Goal: Task Accomplishment & Management: Manage account settings

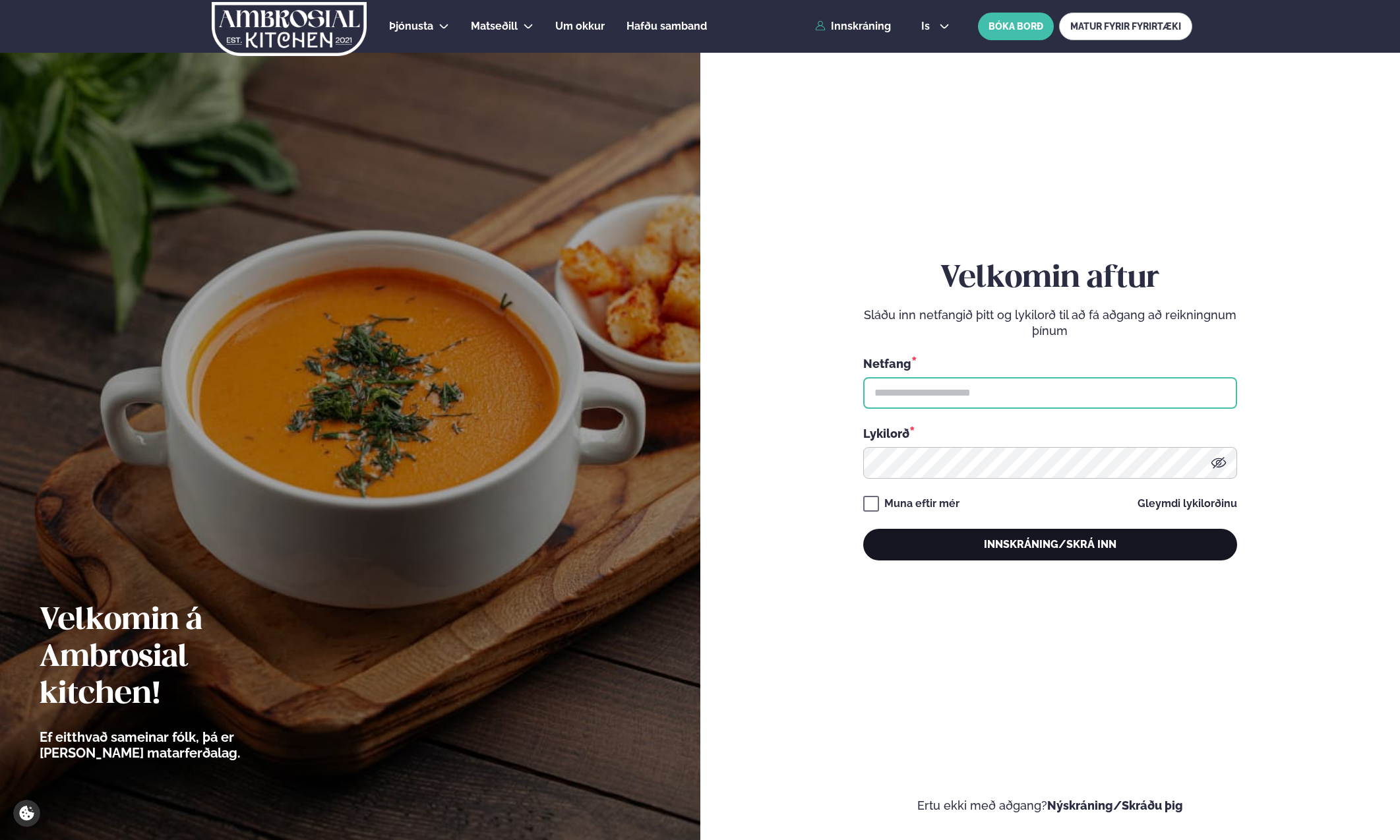
type input "**********"
click at [1085, 546] on button "Innskráning/Skrá inn" at bounding box center [1050, 544] width 374 height 32
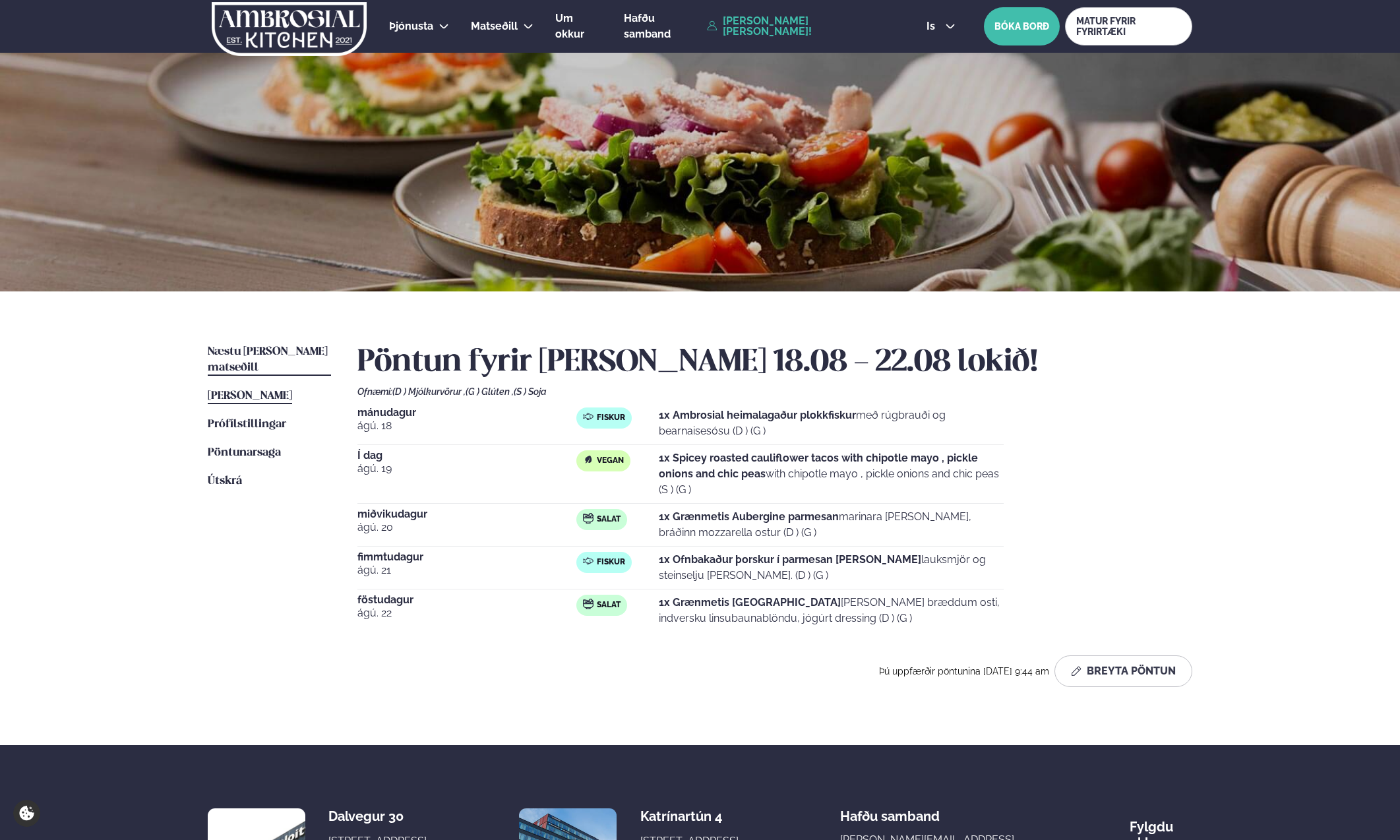
click at [221, 350] on span "Næstu [PERSON_NAME] matseðill" at bounding box center [268, 360] width 120 height 27
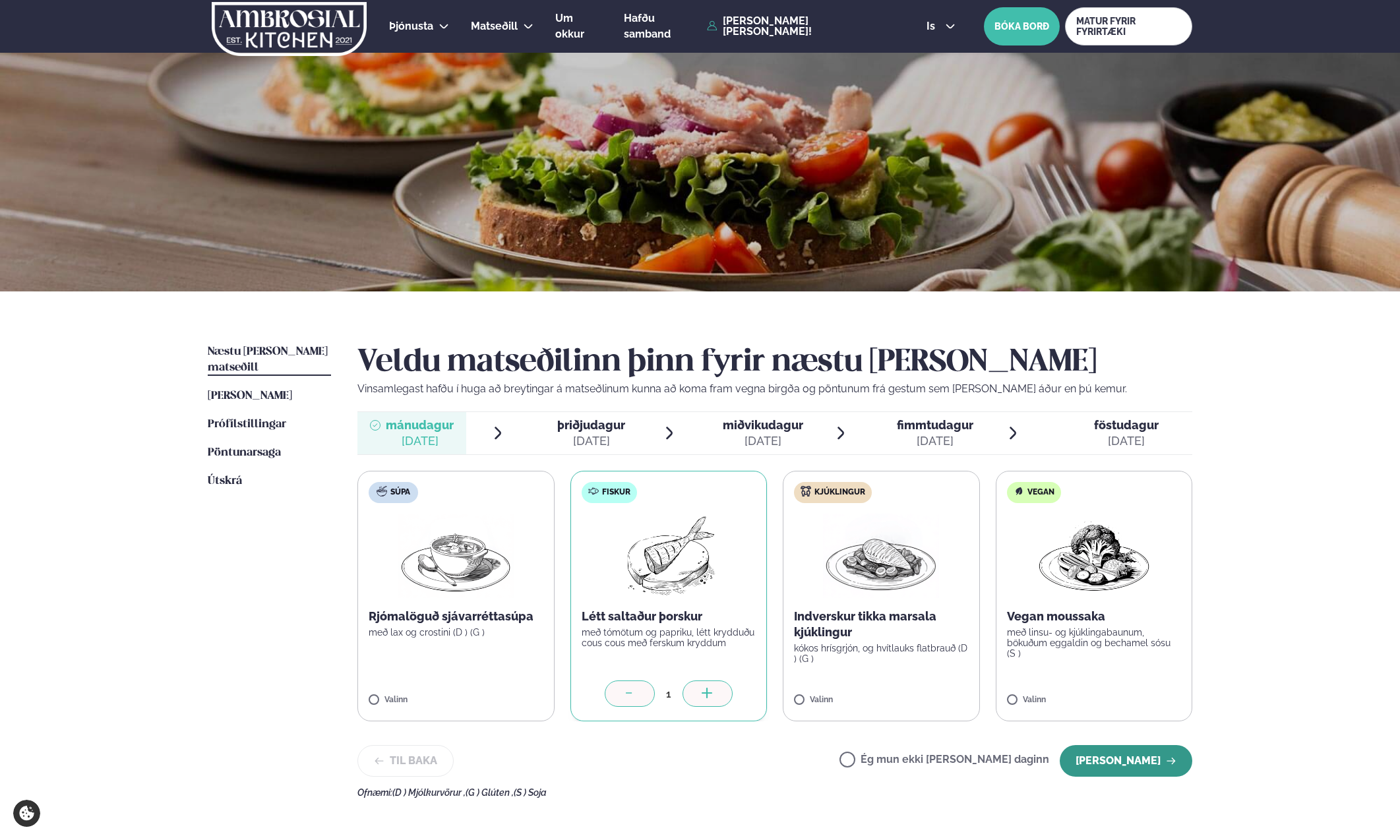
click at [1115, 768] on button "[PERSON_NAME]" at bounding box center [1126, 761] width 132 height 32
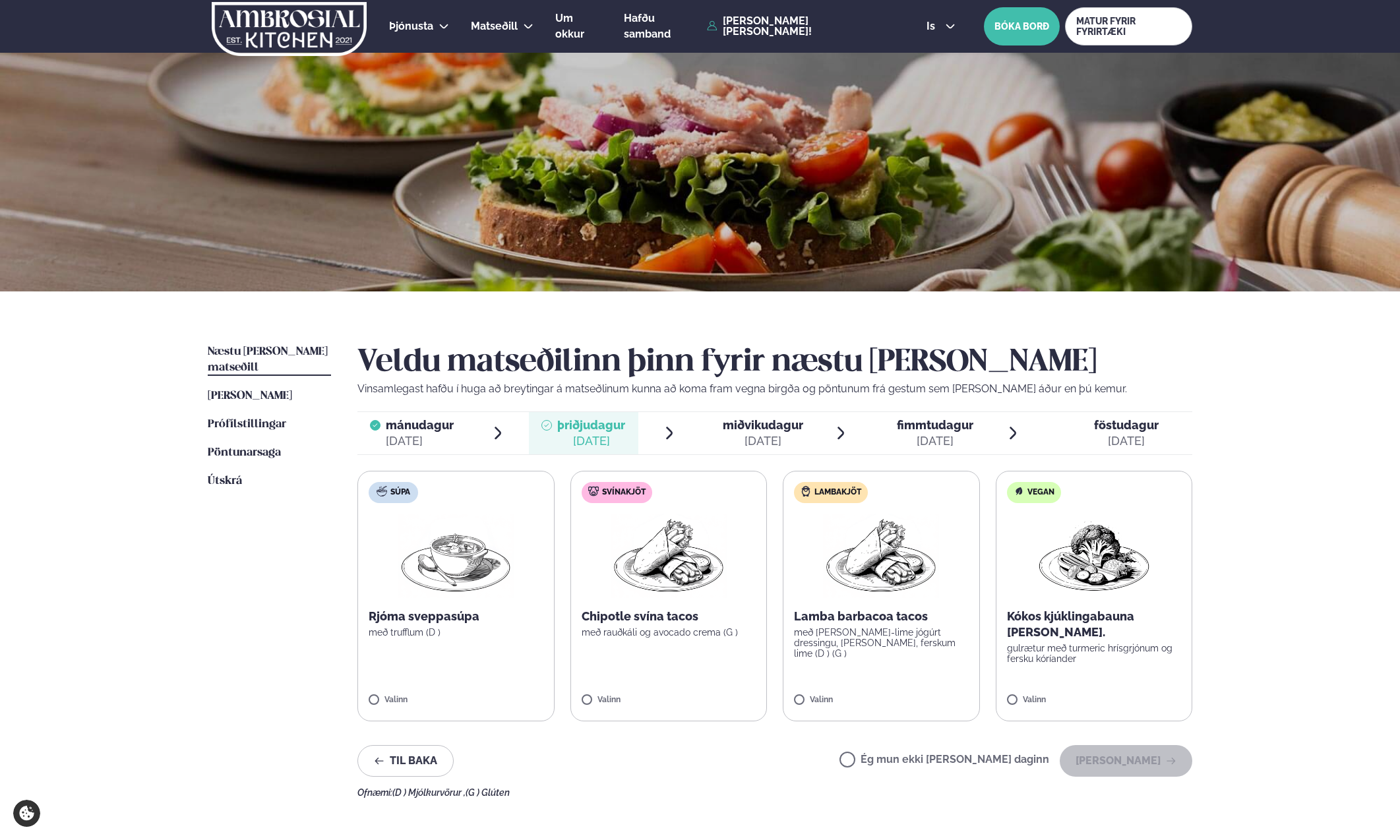
click at [403, 441] on div "[DATE]" at bounding box center [419, 441] width 68 height 16
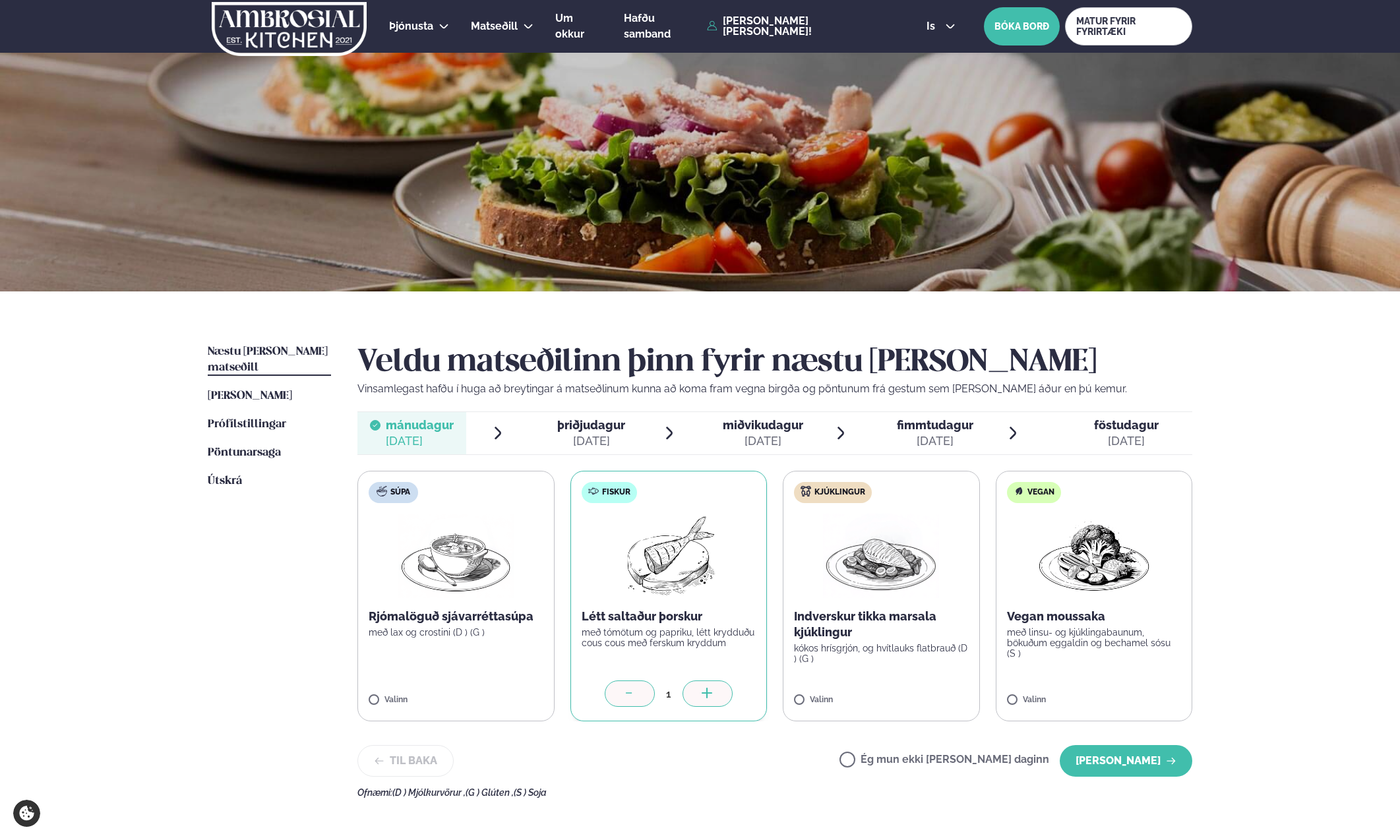
click at [617, 699] on div at bounding box center [630, 693] width 50 height 26
click at [979, 762] on label "Ég mun ekki [PERSON_NAME] daginn" at bounding box center [944, 761] width 209 height 14
click at [1083, 768] on button "[PERSON_NAME]" at bounding box center [1126, 761] width 132 height 32
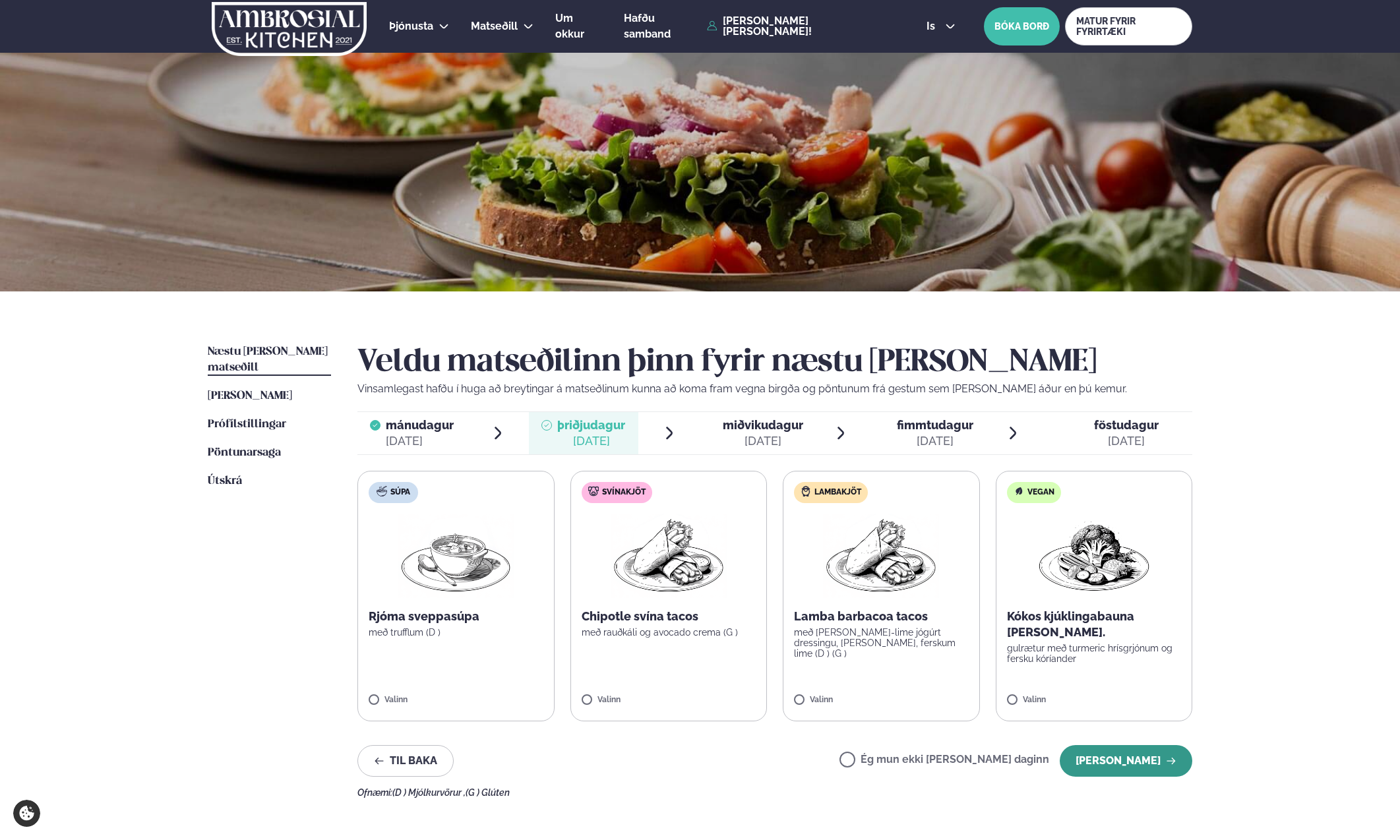
click at [1075, 767] on button "[PERSON_NAME]" at bounding box center [1126, 761] width 132 height 32
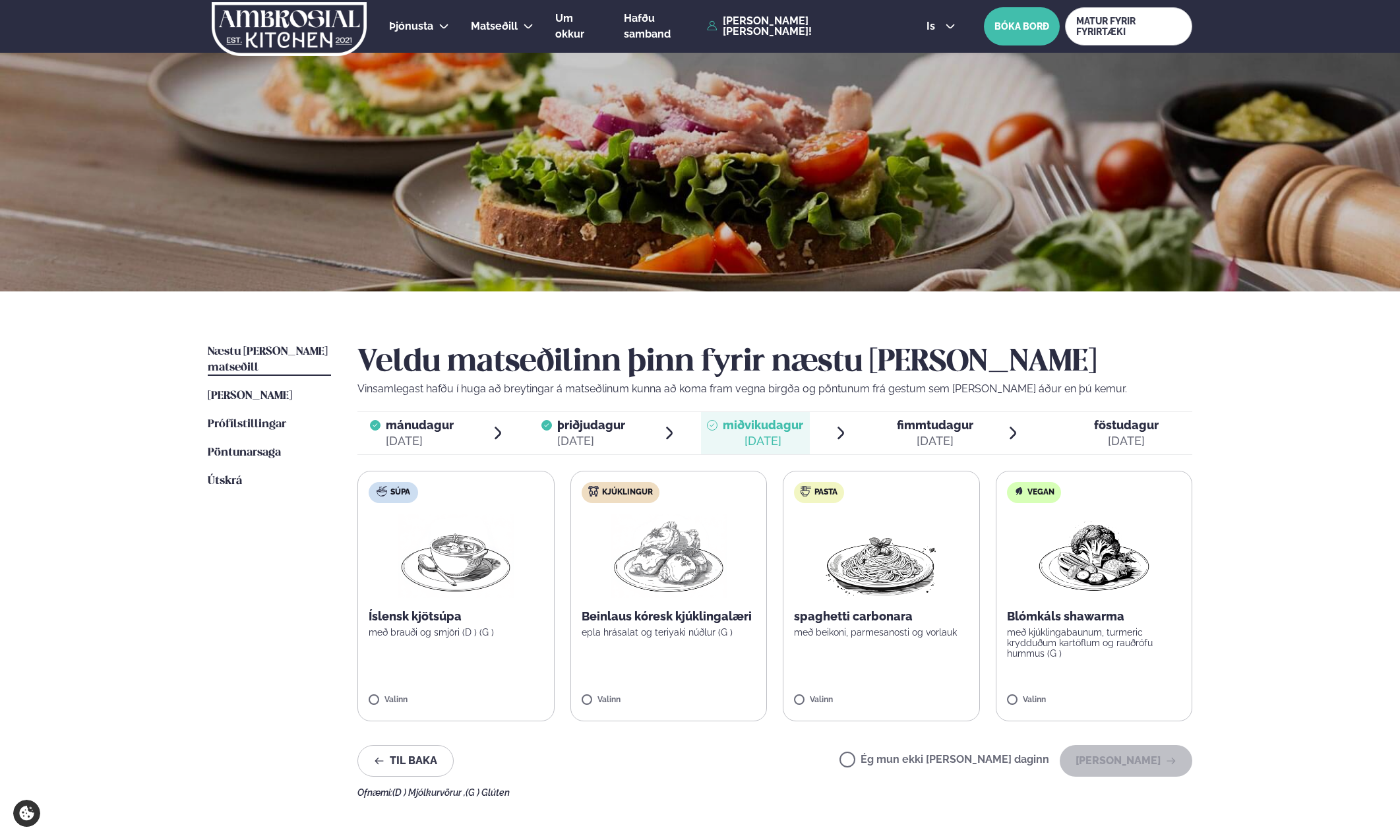
click at [917, 761] on label "Ég mun ekki [PERSON_NAME] daginn" at bounding box center [944, 761] width 209 height 14
click at [1079, 762] on button "[PERSON_NAME]" at bounding box center [1126, 761] width 132 height 32
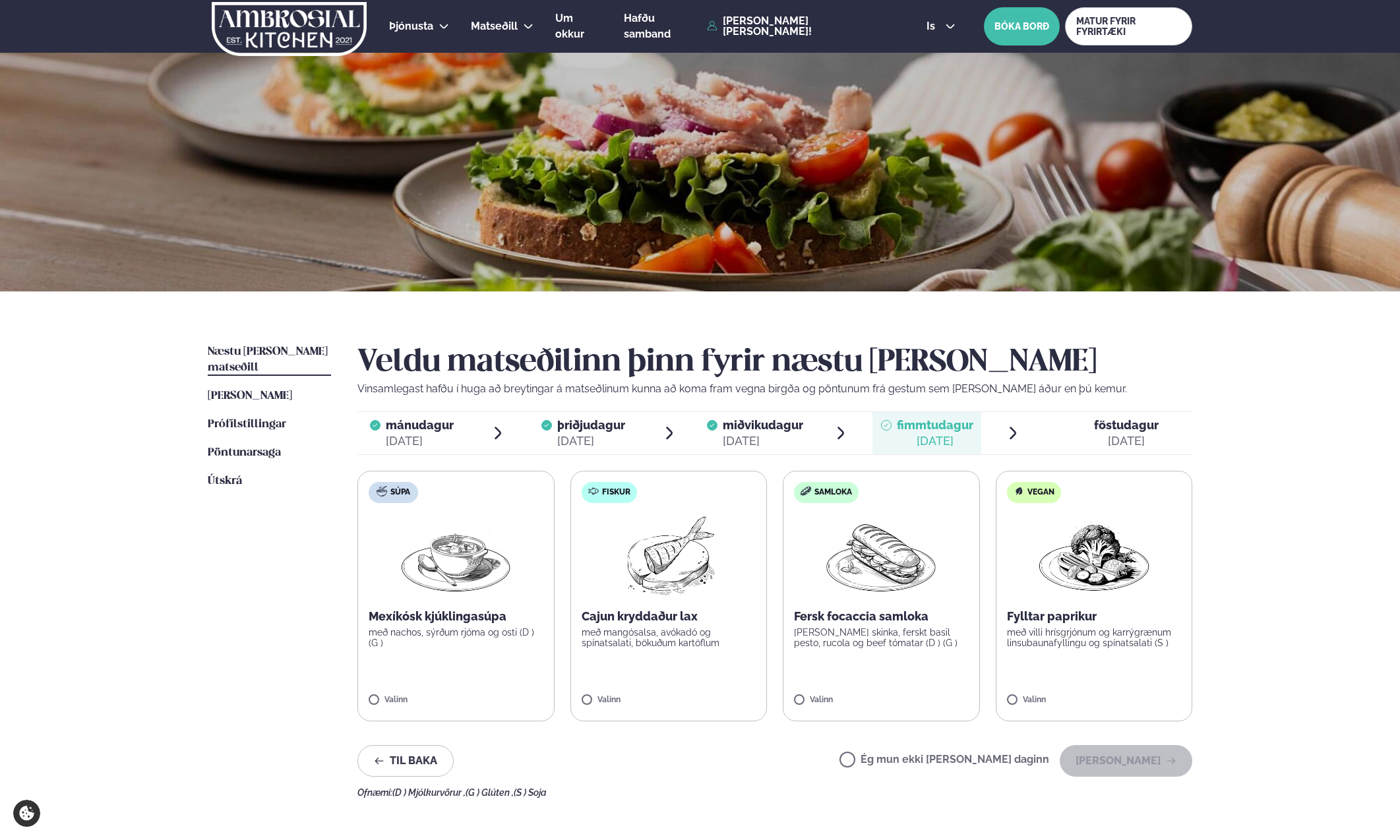
click at [595, 708] on div "Valinn" at bounding box center [669, 702] width 174 height 15
click at [1121, 761] on button "[PERSON_NAME]" at bounding box center [1126, 761] width 132 height 32
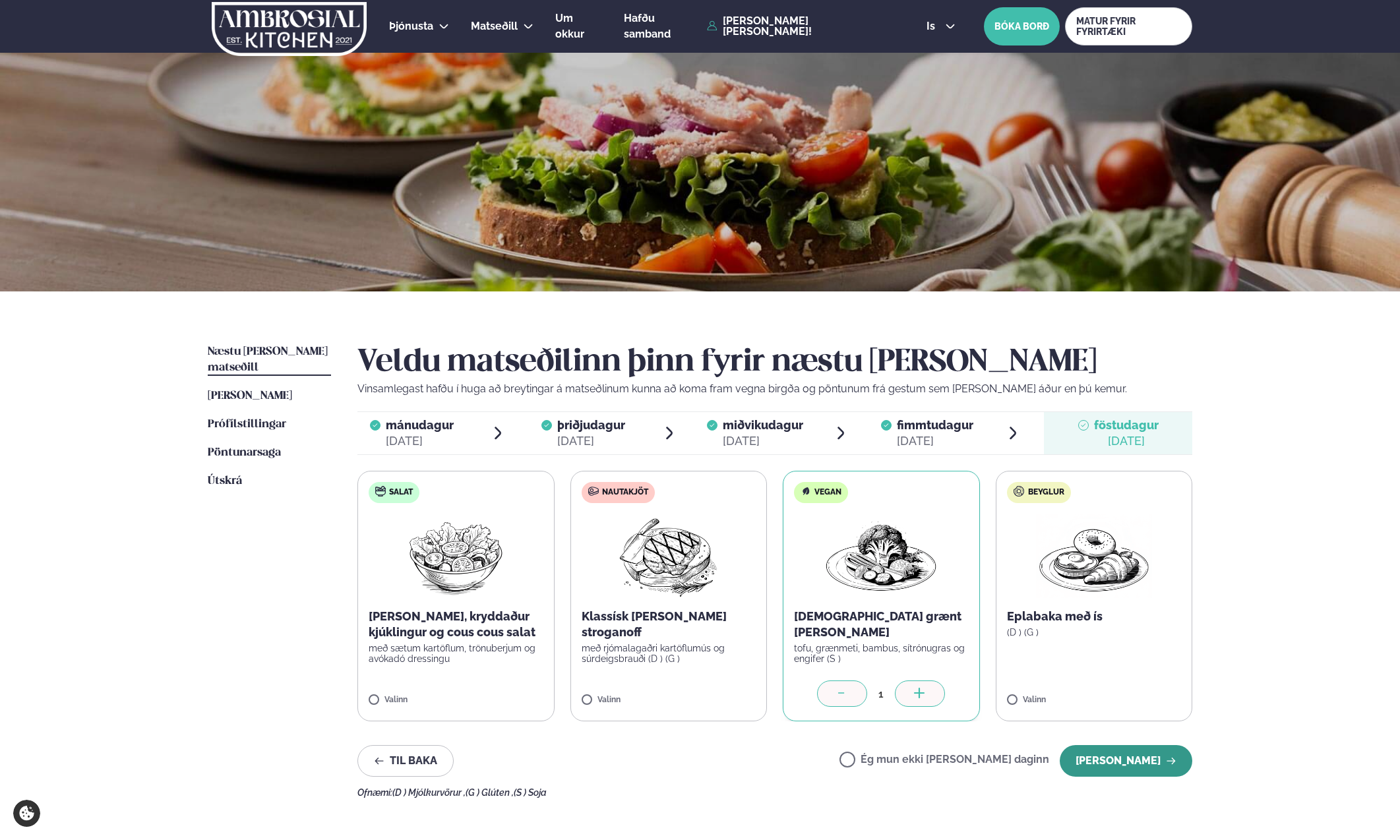
click at [1134, 767] on button "[PERSON_NAME]" at bounding box center [1126, 761] width 132 height 32
